Goal: Register for event/course

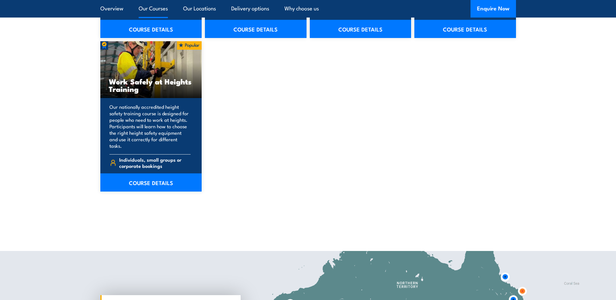
scroll to position [845, 0]
click at [157, 176] on link "COURSE DETAILS" at bounding box center [151, 182] width 102 height 18
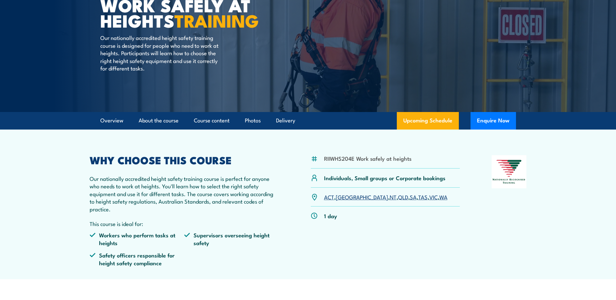
scroll to position [97, 0]
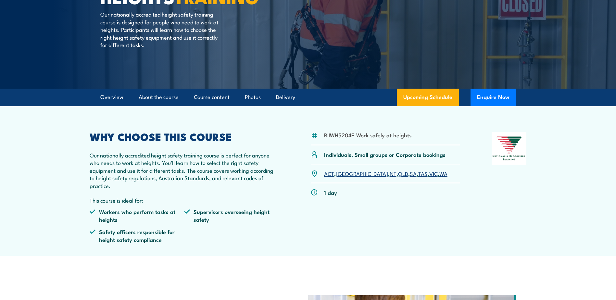
click at [429, 175] on link "VIC" at bounding box center [433, 174] width 8 height 8
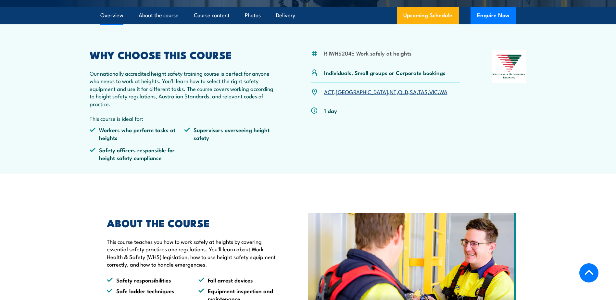
scroll to position [195, 0]
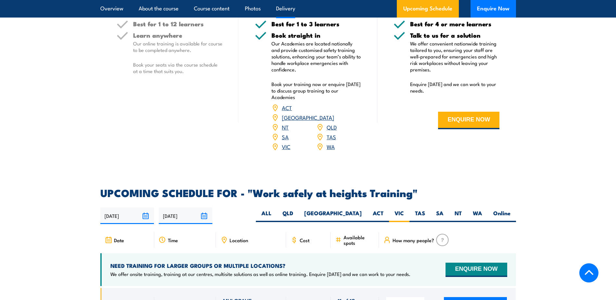
scroll to position [839, 0]
